Goal: Navigation & Orientation: Find specific page/section

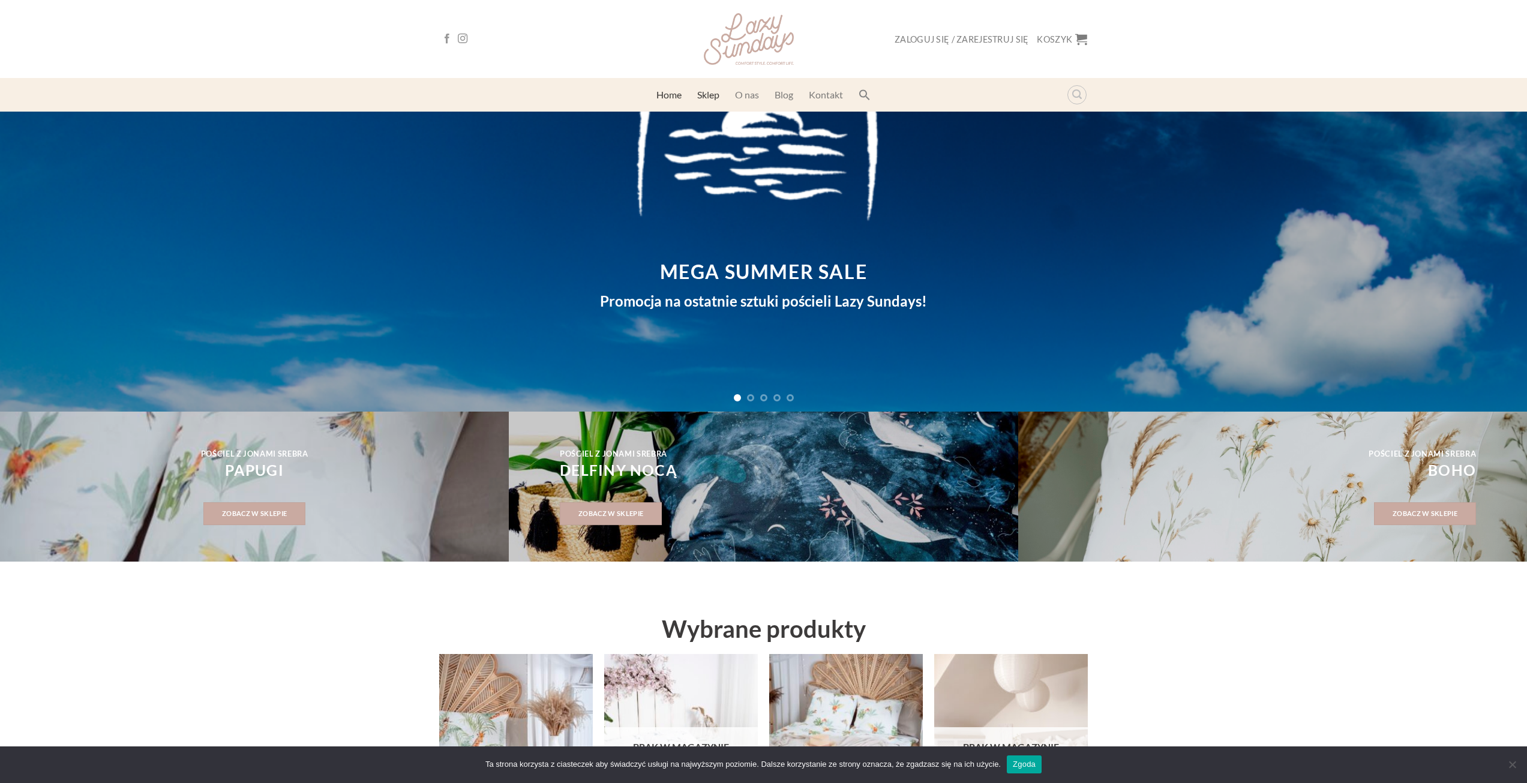
click at [712, 99] on link "Sklep" at bounding box center [708, 95] width 22 height 22
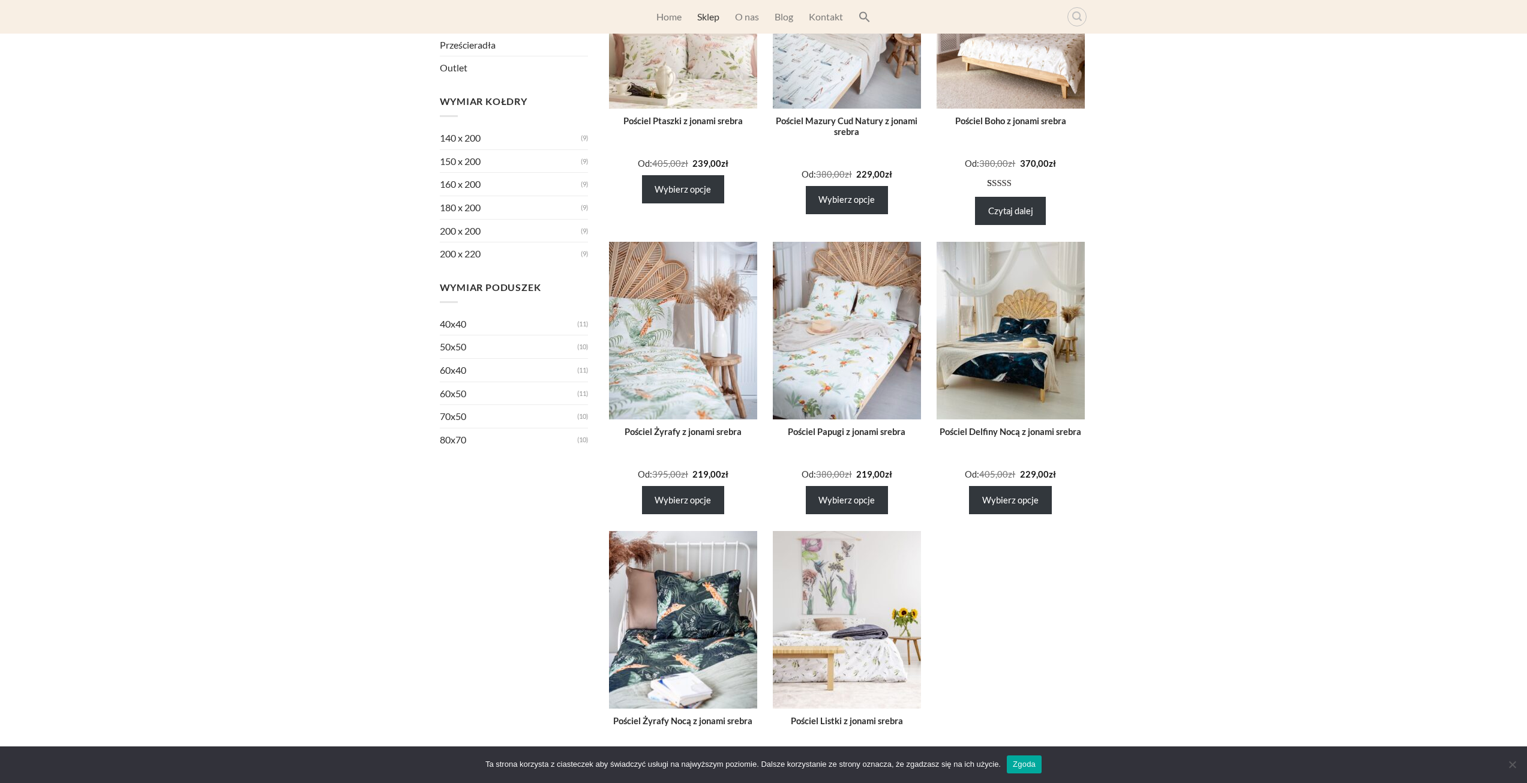
scroll to position [180, 0]
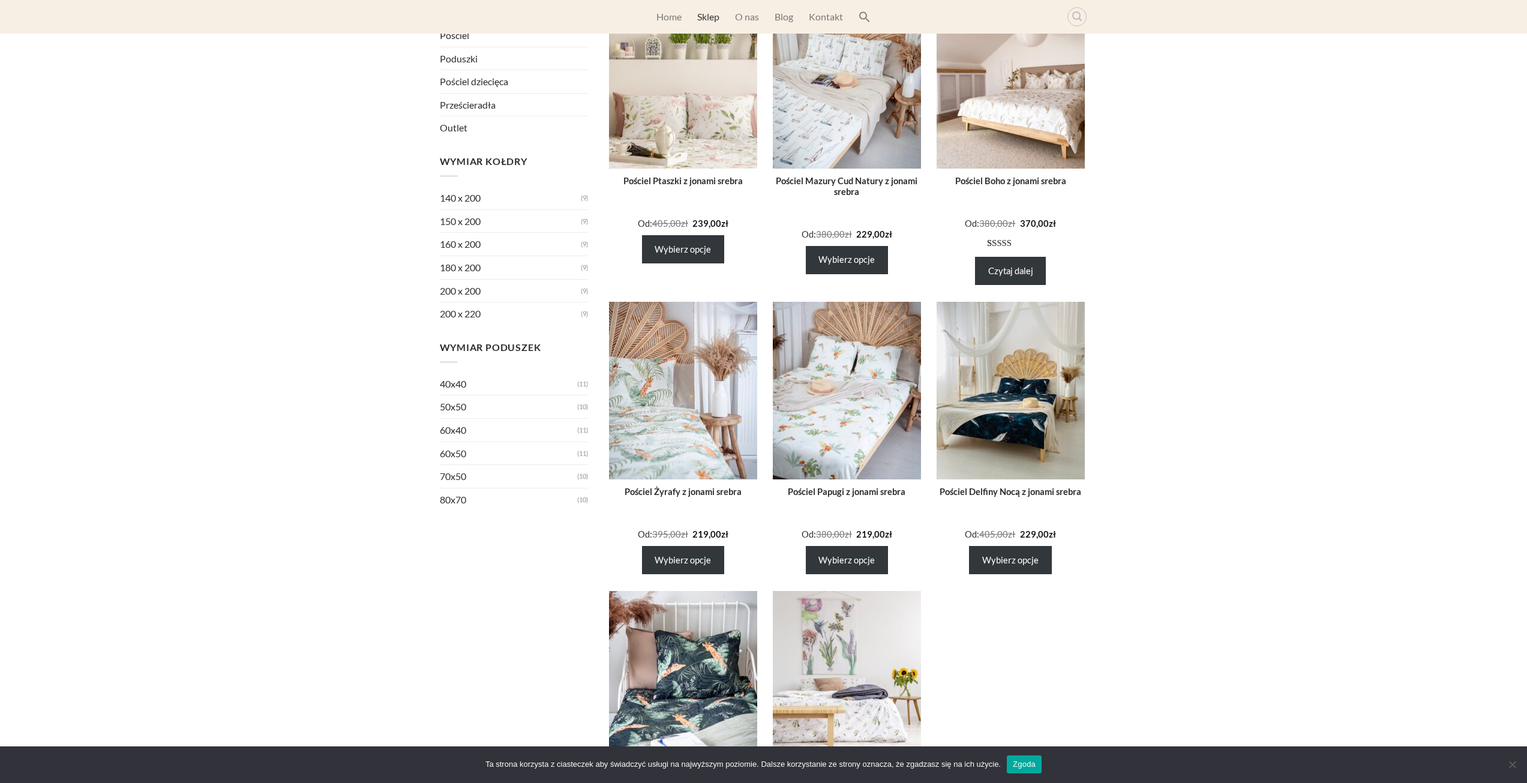
click at [469, 312] on link "200 x 220" at bounding box center [511, 313] width 142 height 23
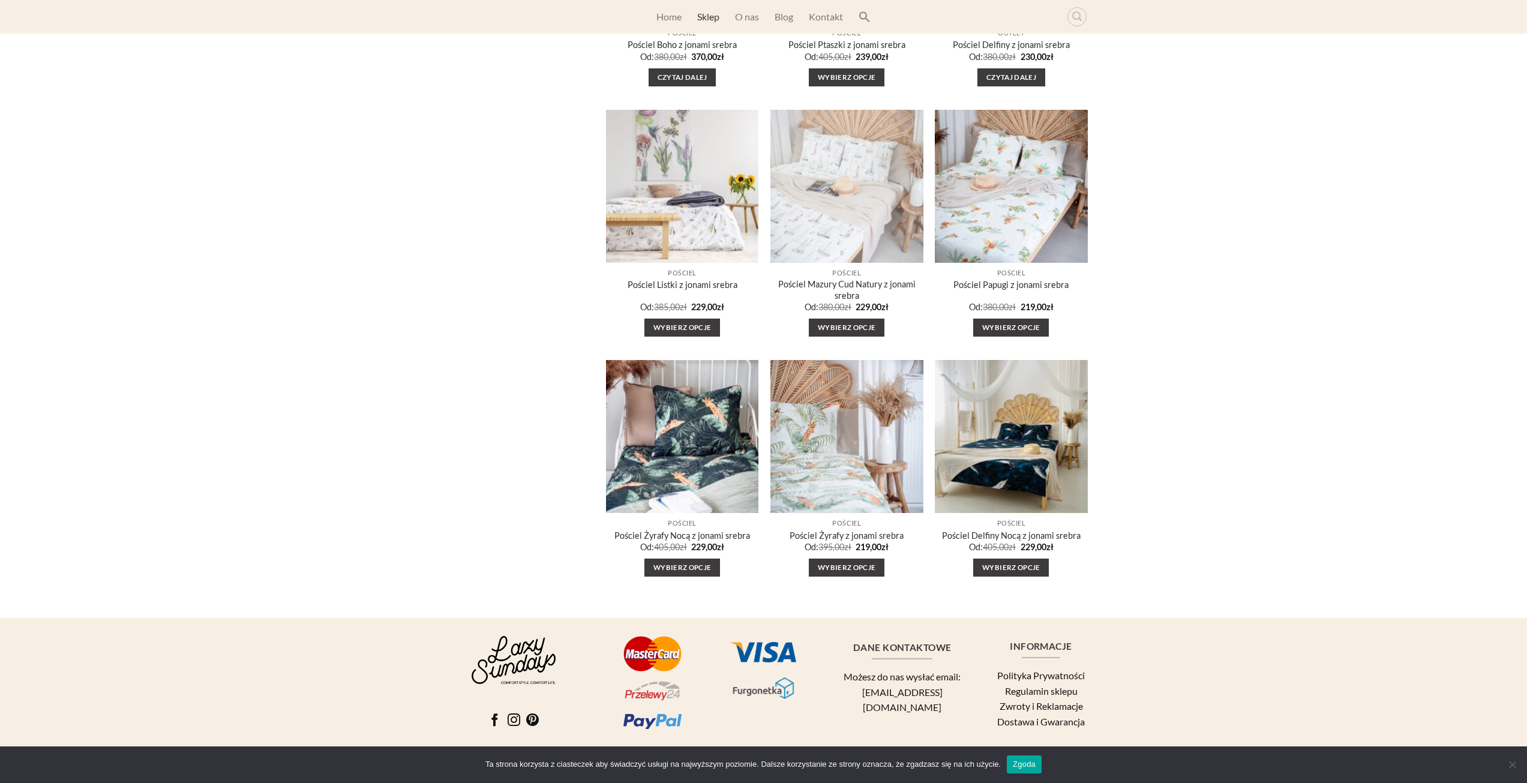
scroll to position [1229, 0]
